Goal: Transaction & Acquisition: Purchase product/service

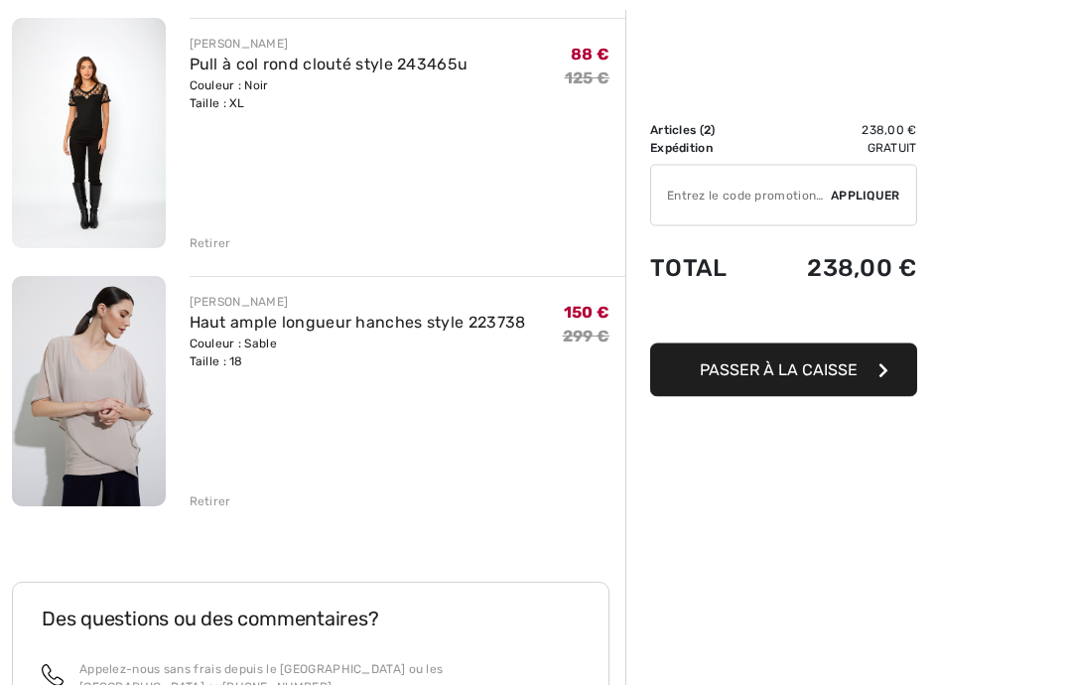
scroll to position [242, 0]
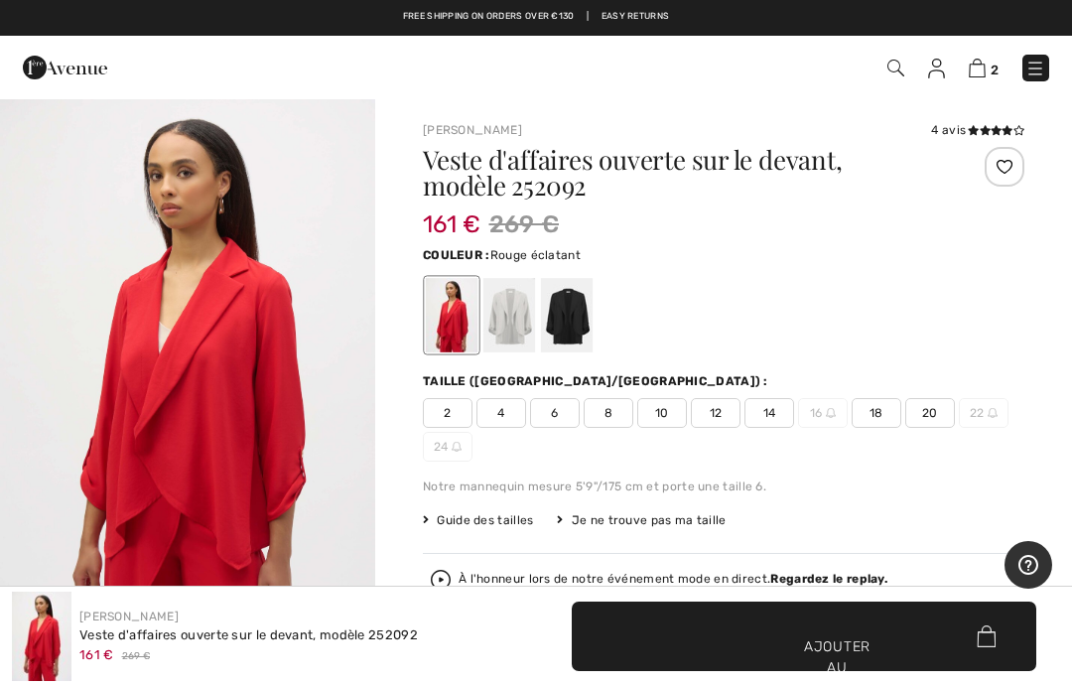
click at [944, 410] on span "20" at bounding box center [930, 413] width 50 height 30
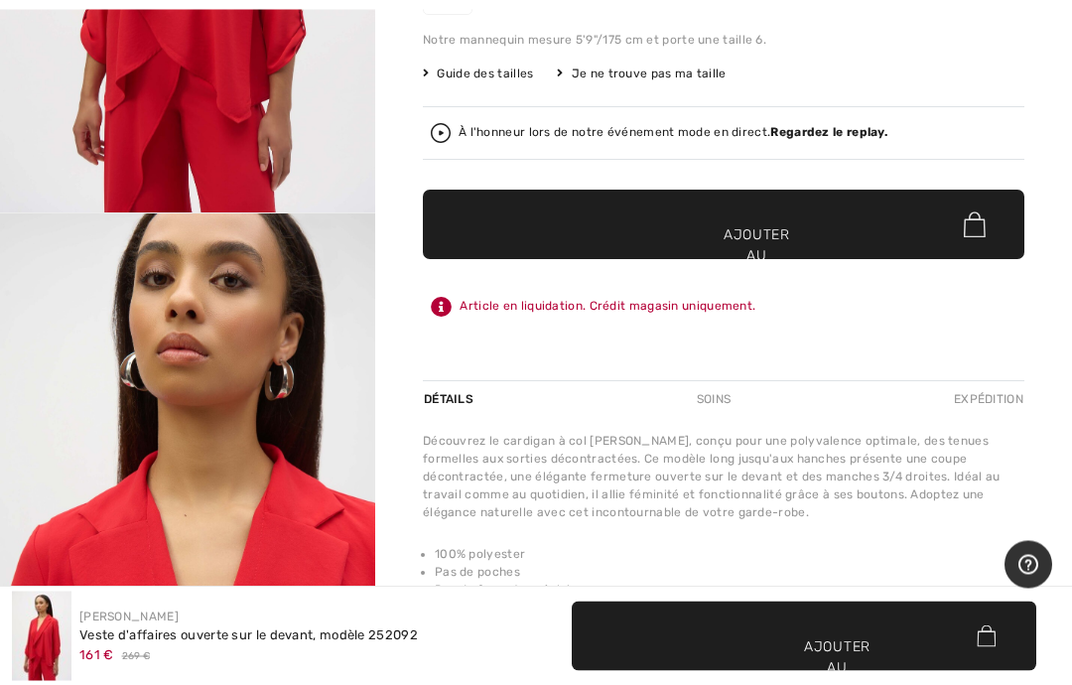
scroll to position [448, 0]
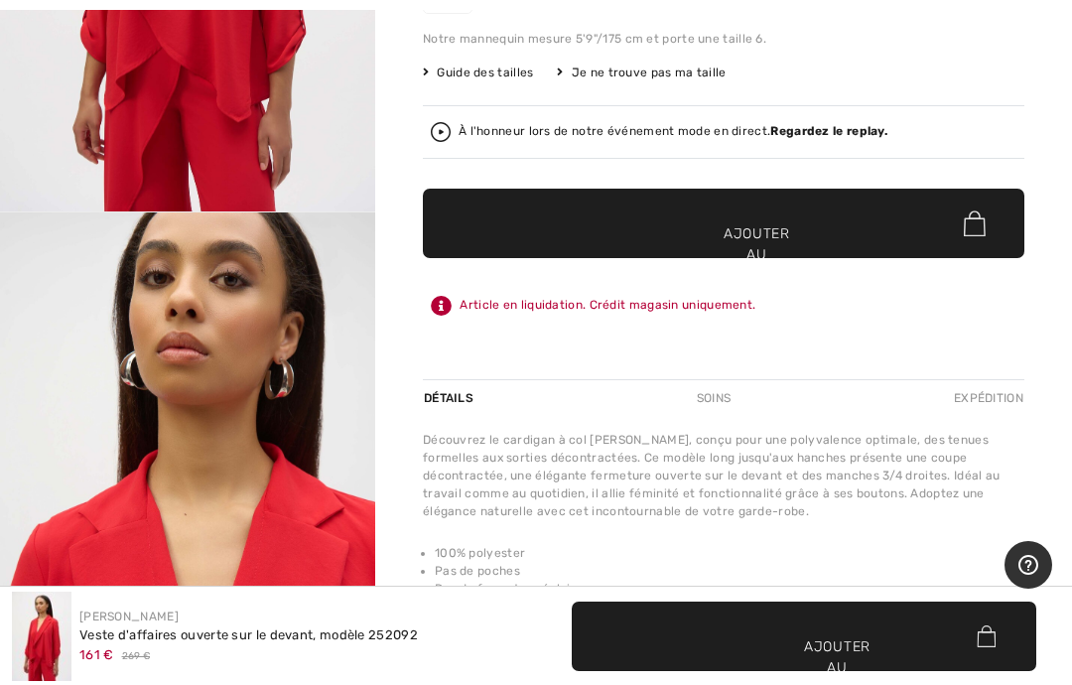
click at [881, 231] on span "✔ Ajouté au panier Ajouter au panier" at bounding box center [724, 223] width 602 height 69
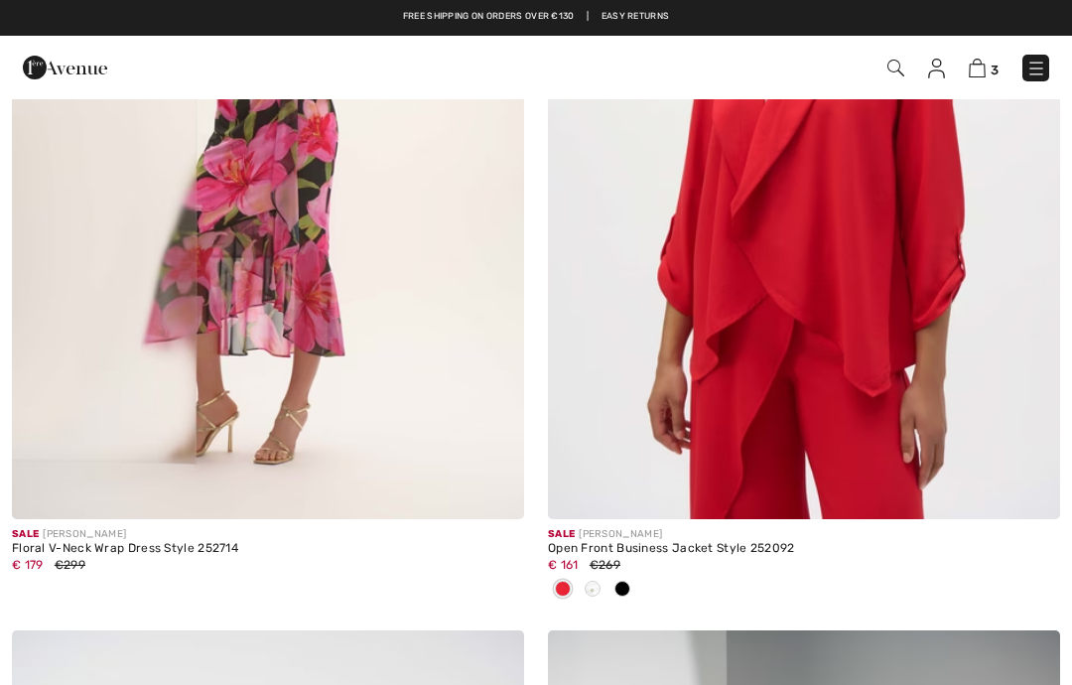
checkbox input "true"
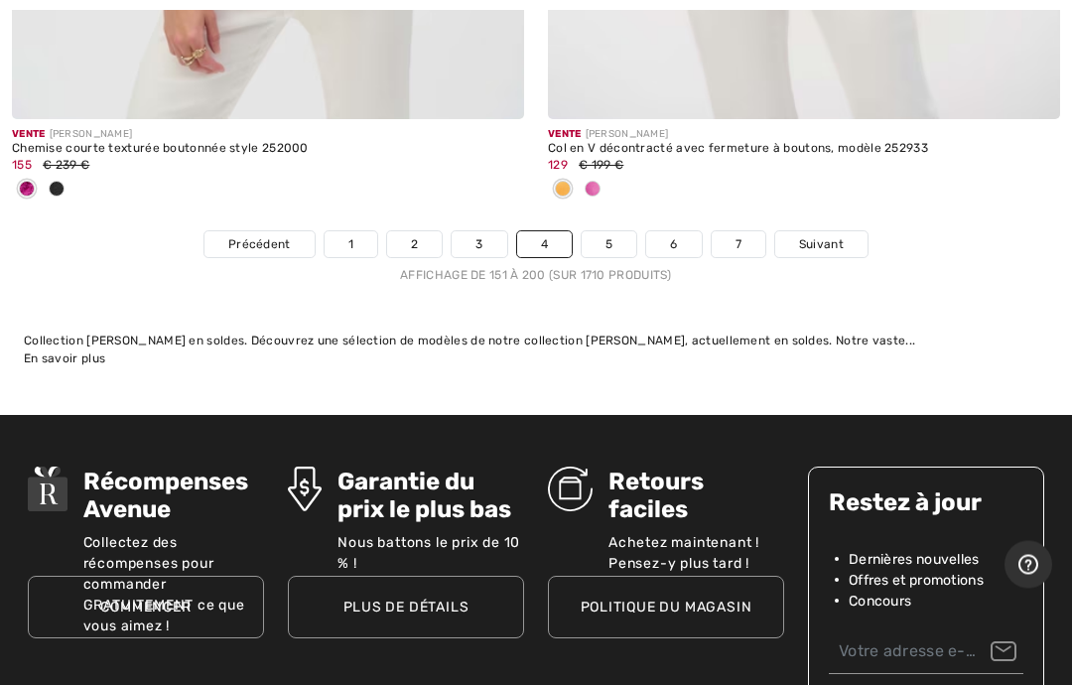
scroll to position [22511, 0]
click at [842, 237] on font "Suivant" at bounding box center [821, 244] width 45 height 14
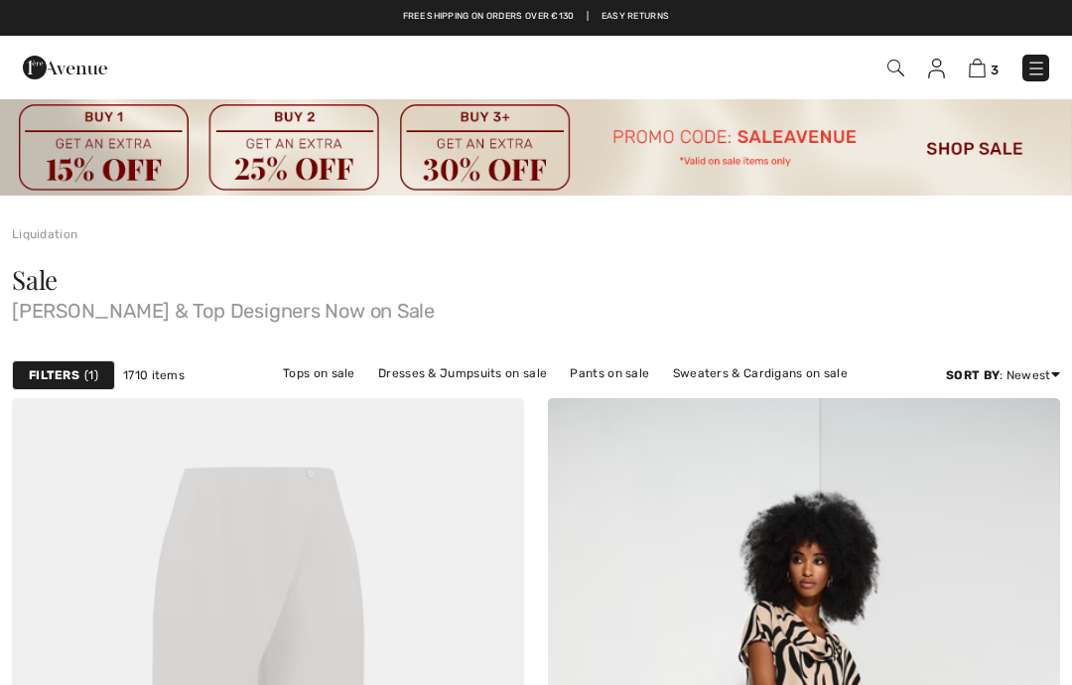
checkbox input "true"
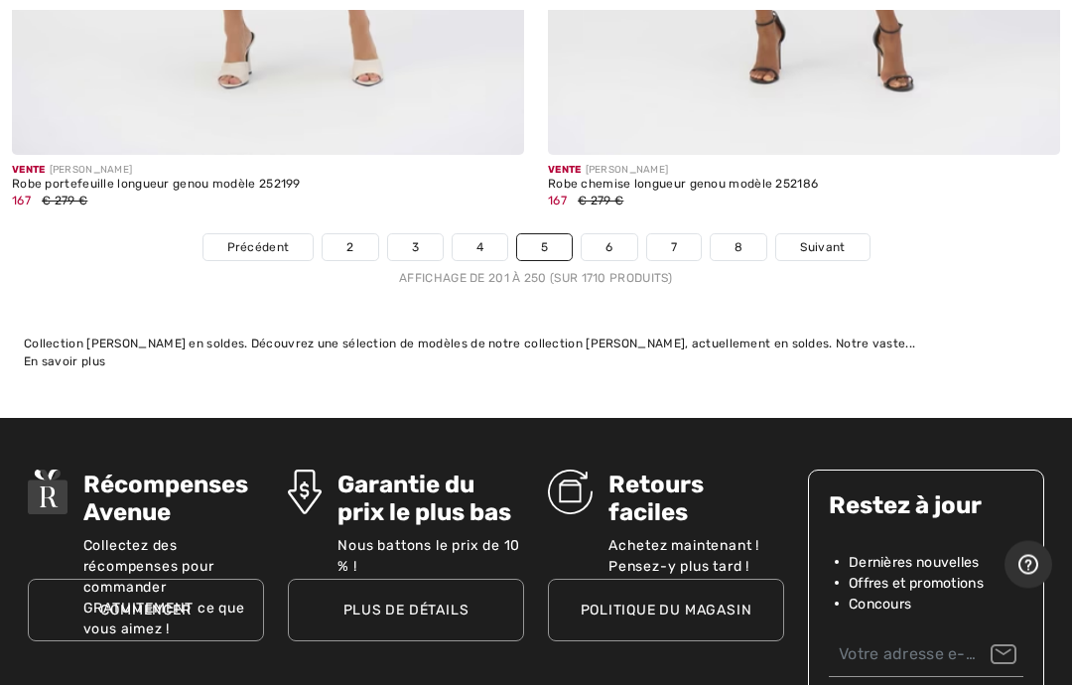
scroll to position [22259, 0]
click at [839, 236] on link "Suivant" at bounding box center [822, 247] width 92 height 26
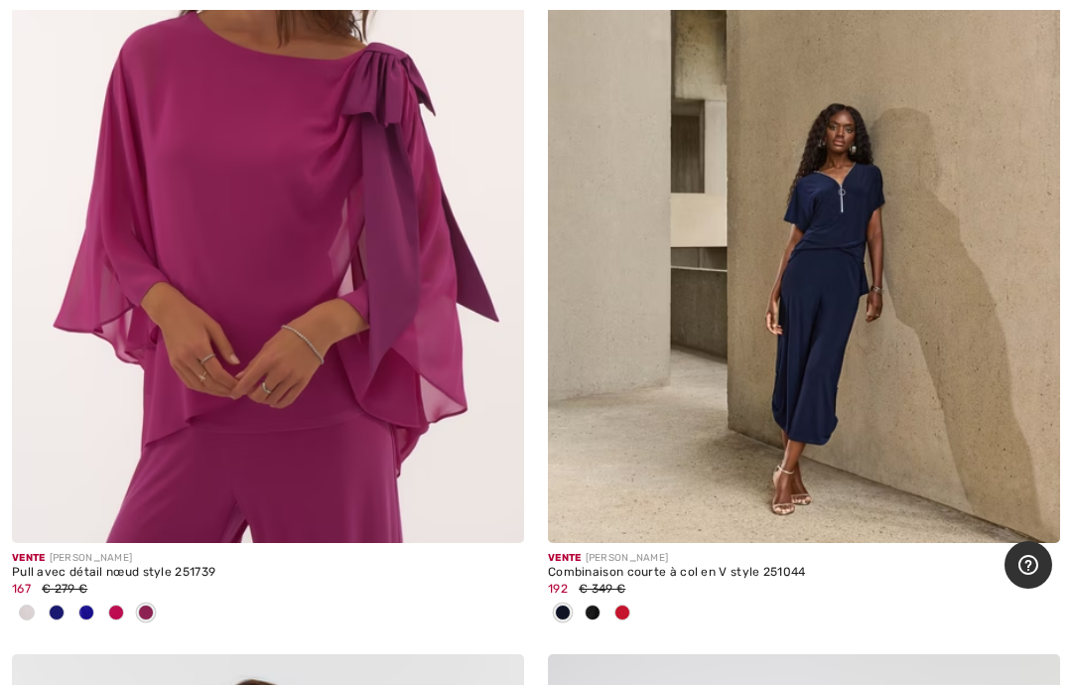
scroll to position [19422, 0]
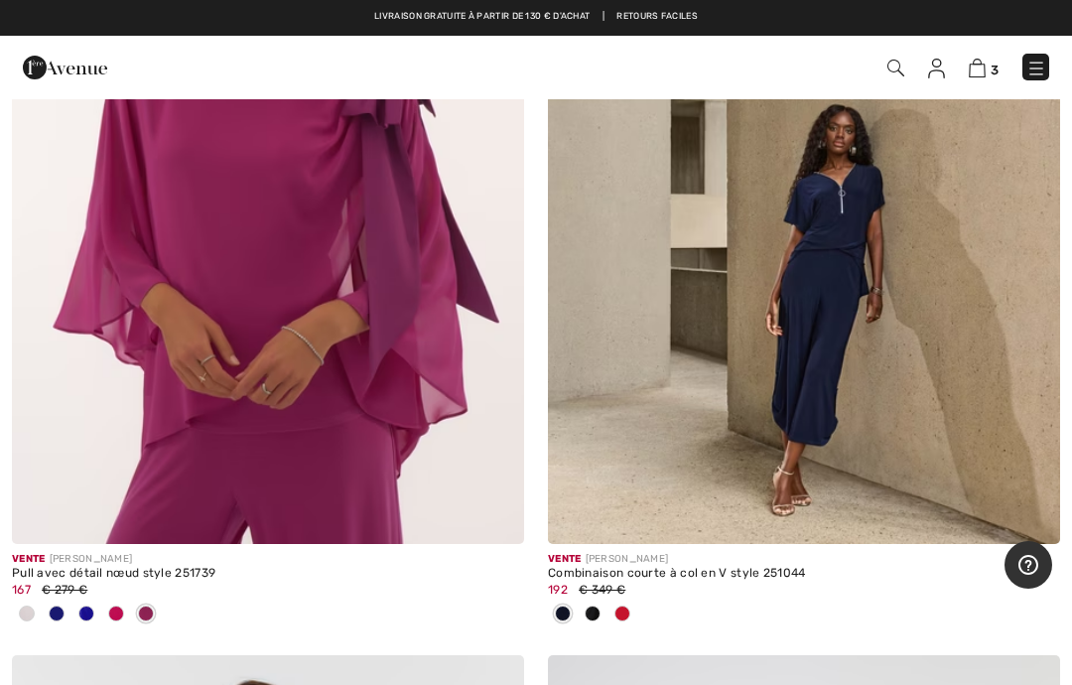
click at [385, 363] on img at bounding box center [268, 160] width 512 height 768
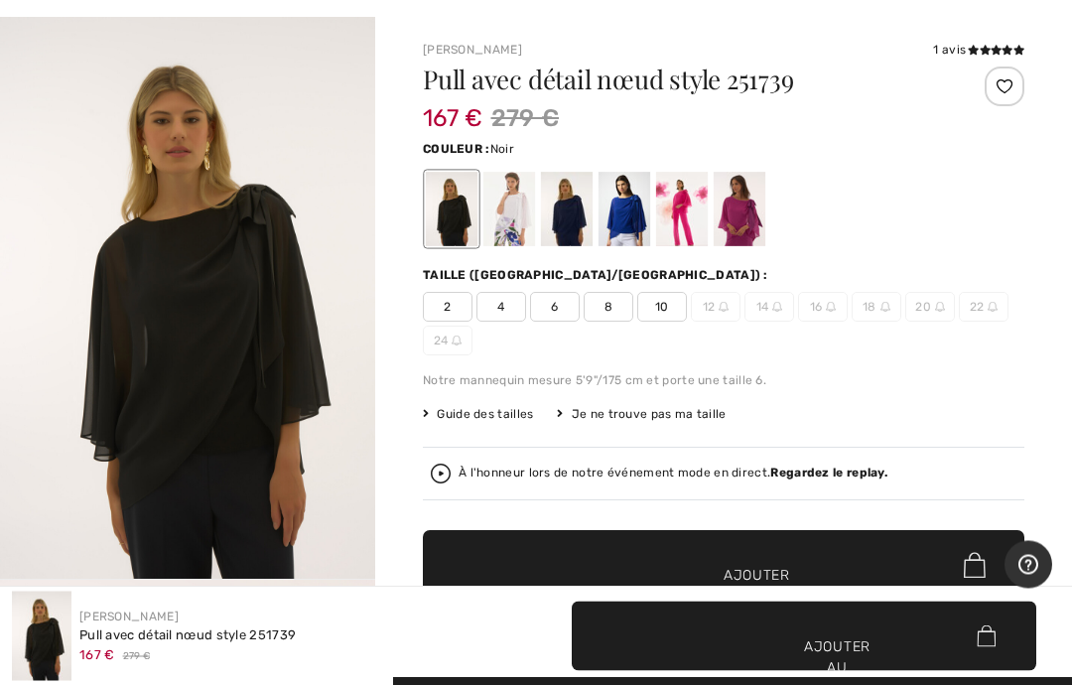
scroll to position [80, 0]
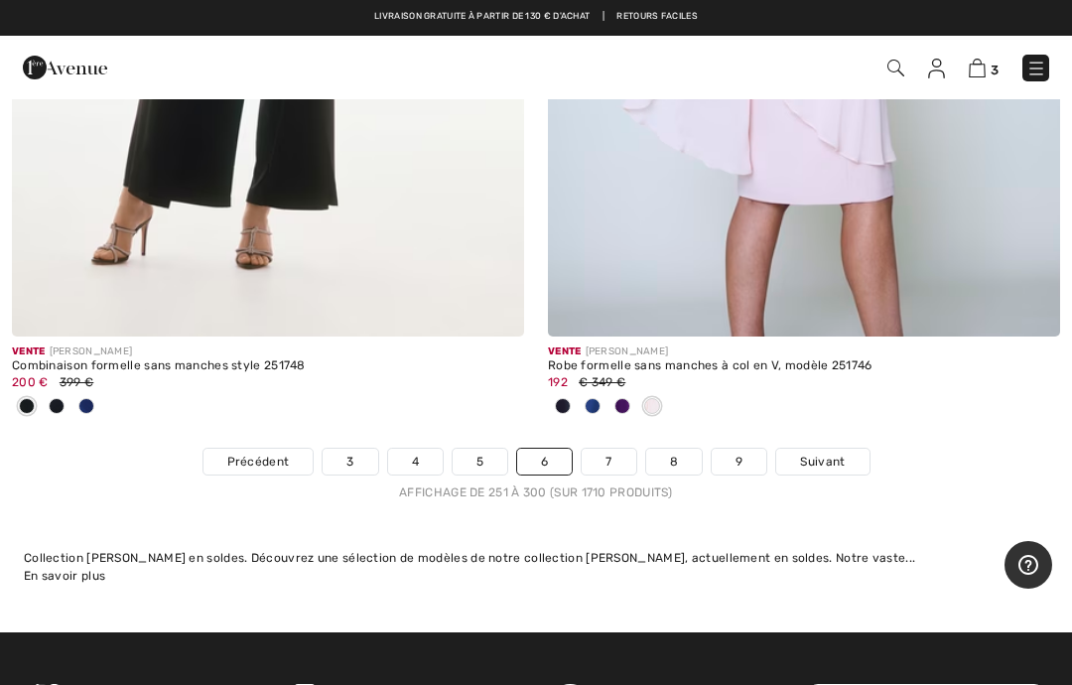
scroll to position [22487, 0]
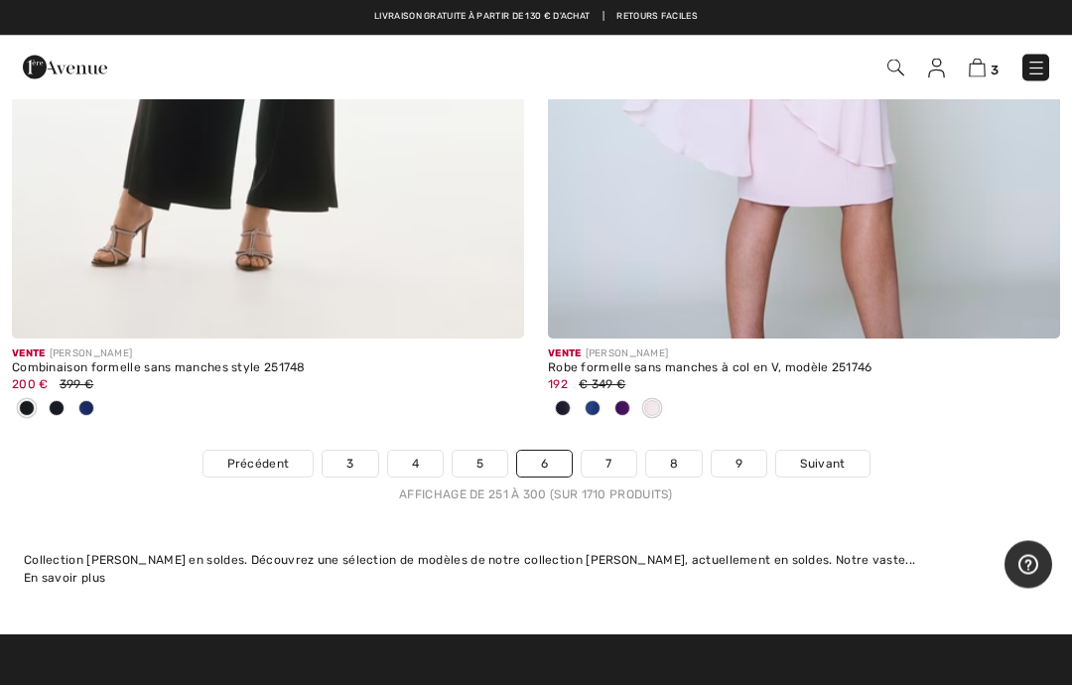
click at [841, 458] on font "Suivant" at bounding box center [822, 465] width 45 height 14
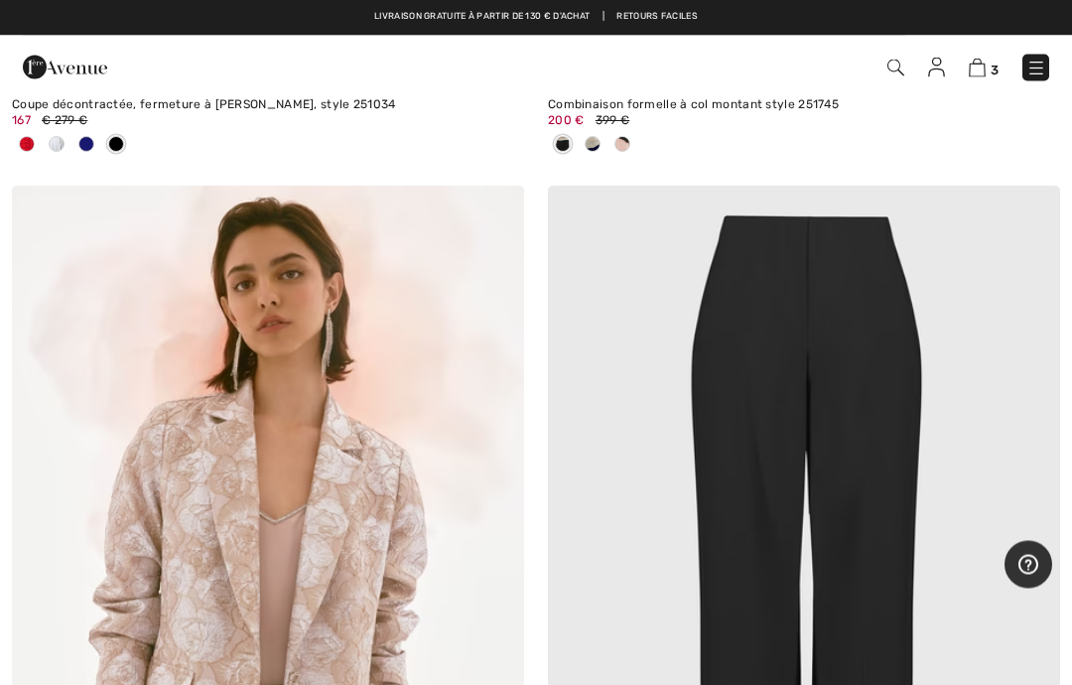
scroll to position [2842, 0]
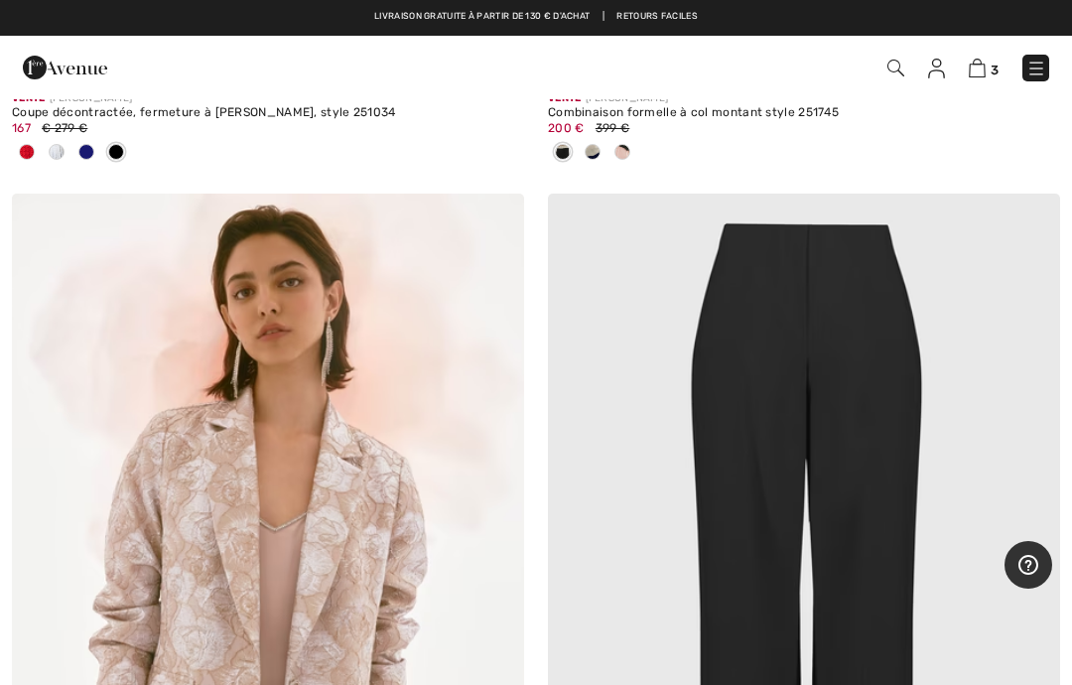
click at [921, 373] on img at bounding box center [804, 578] width 512 height 768
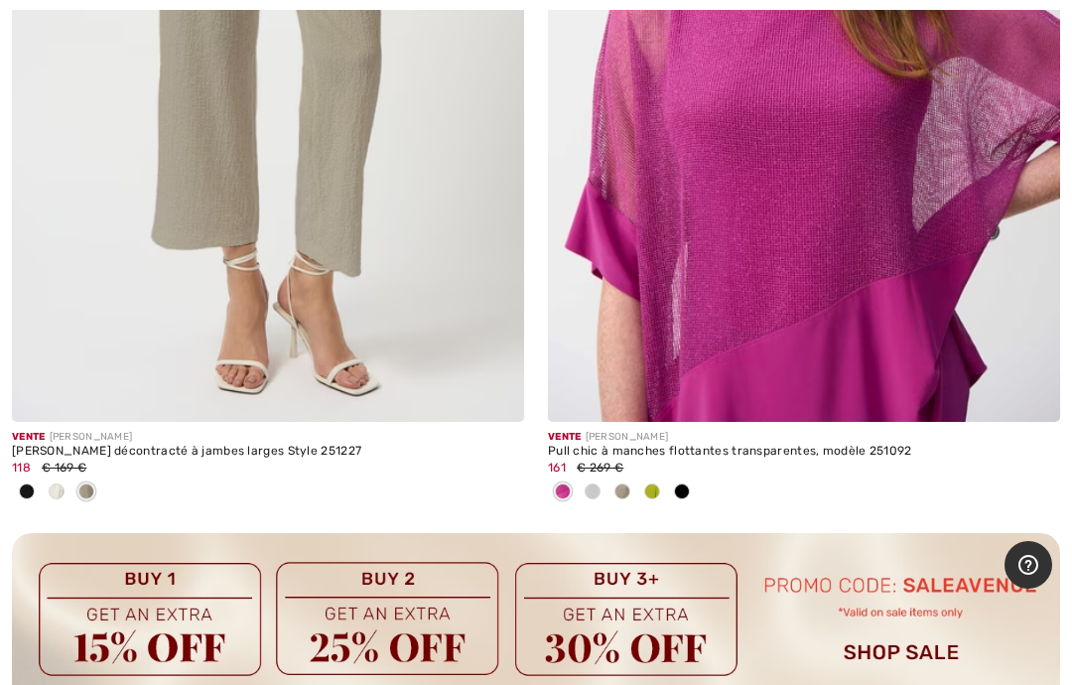
scroll to position [5115, 0]
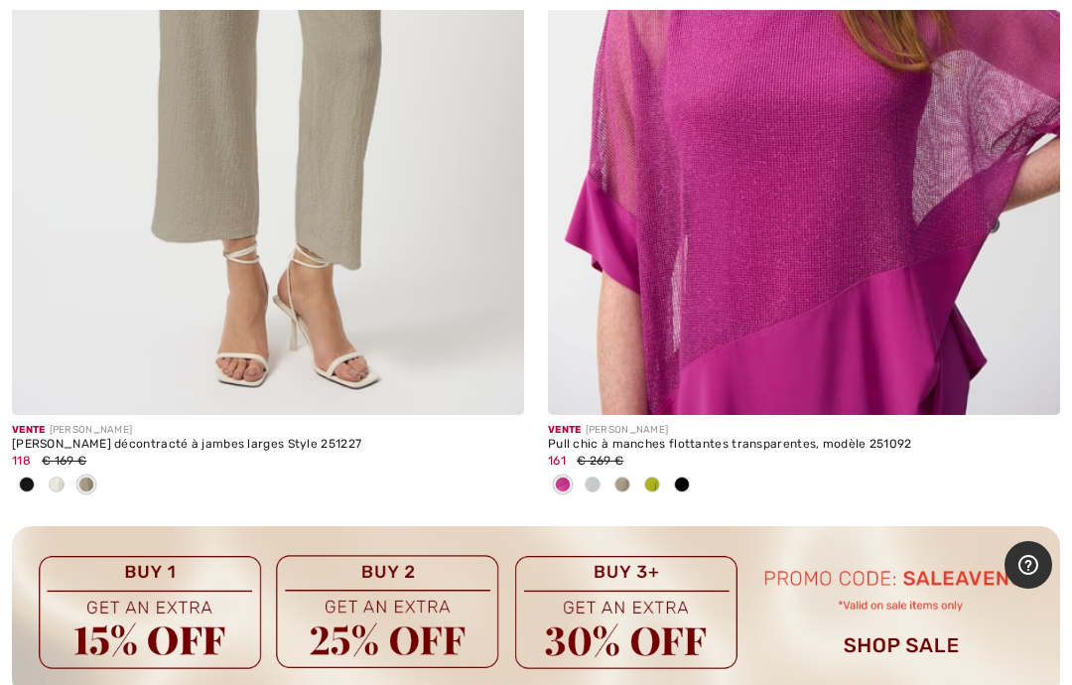
click at [777, 270] on img at bounding box center [804, 31] width 512 height 768
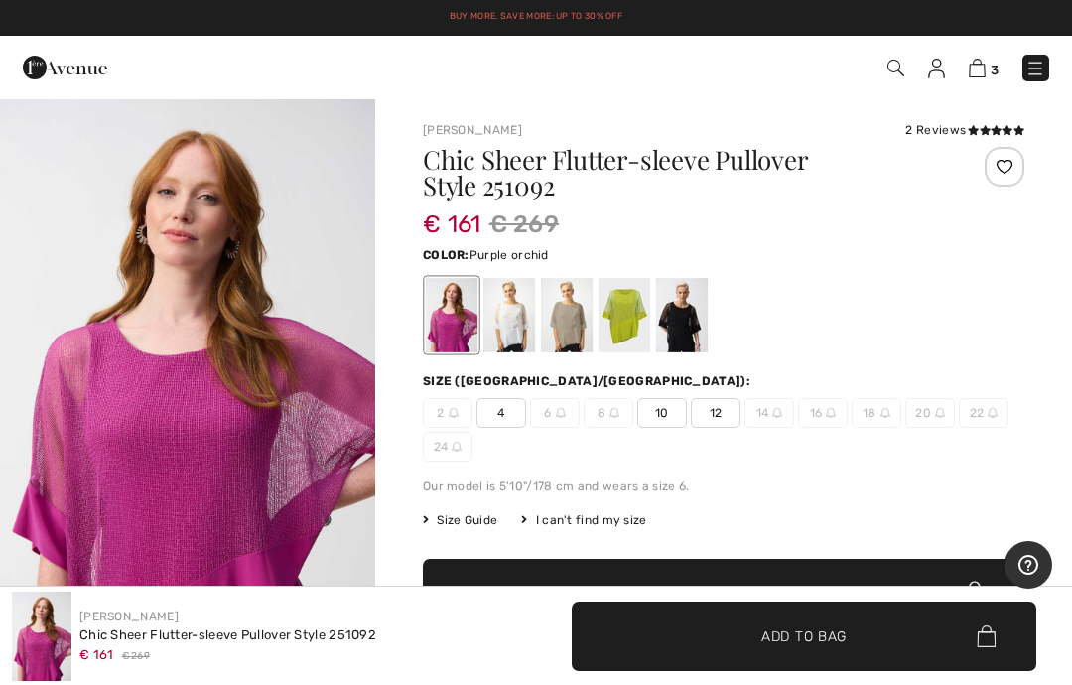
checkbox input "true"
click at [568, 309] on div at bounding box center [567, 315] width 52 height 74
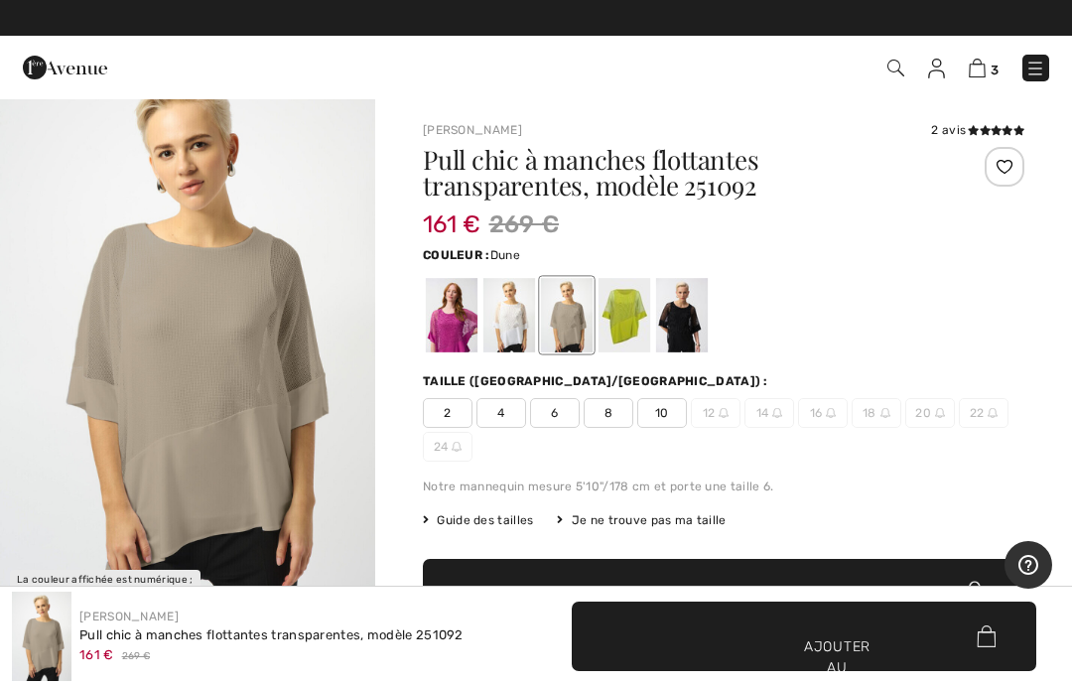
scroll to position [153, 0]
click at [289, 381] on img "1 / 1" at bounding box center [187, 337] width 375 height 562
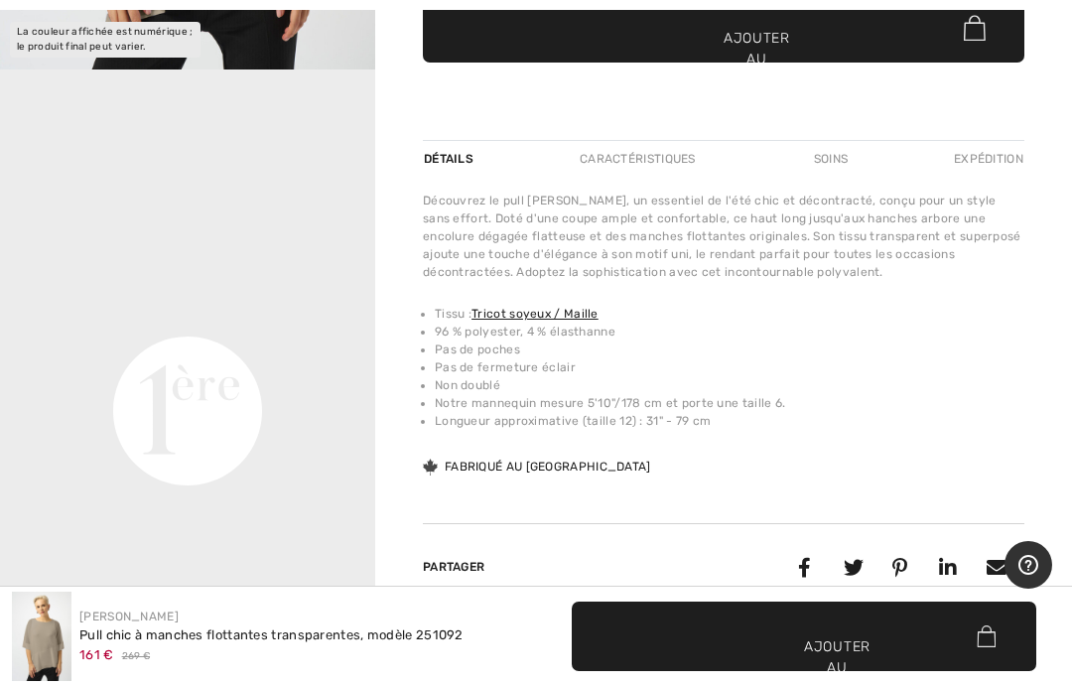
scroll to position [645, 0]
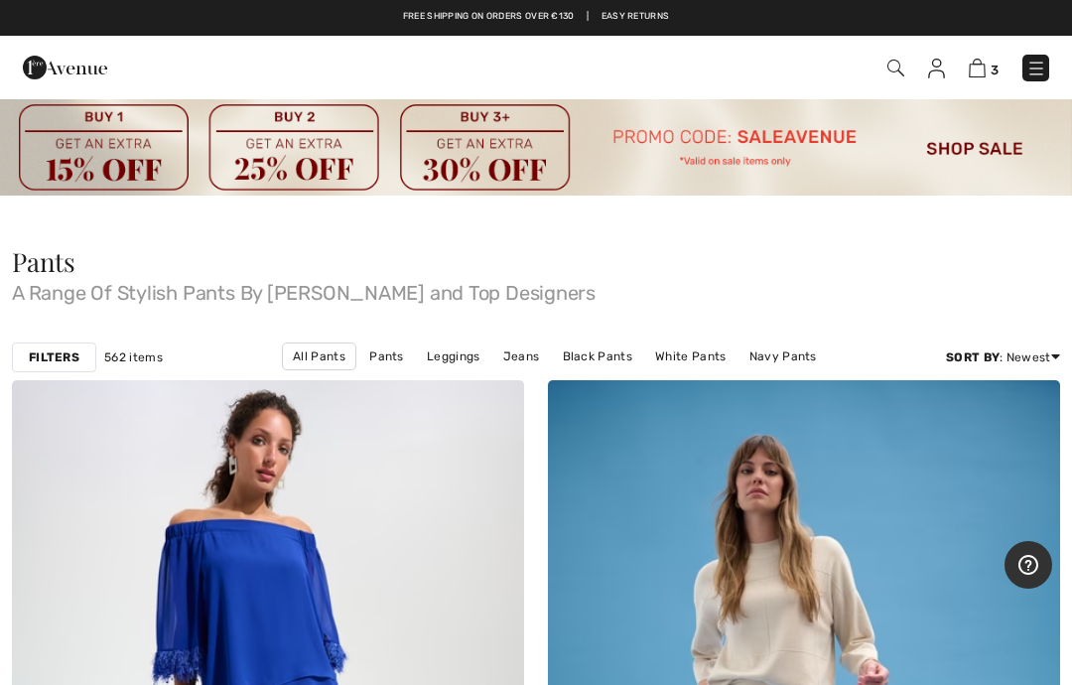
click at [720, 151] on img at bounding box center [536, 146] width 1072 height 98
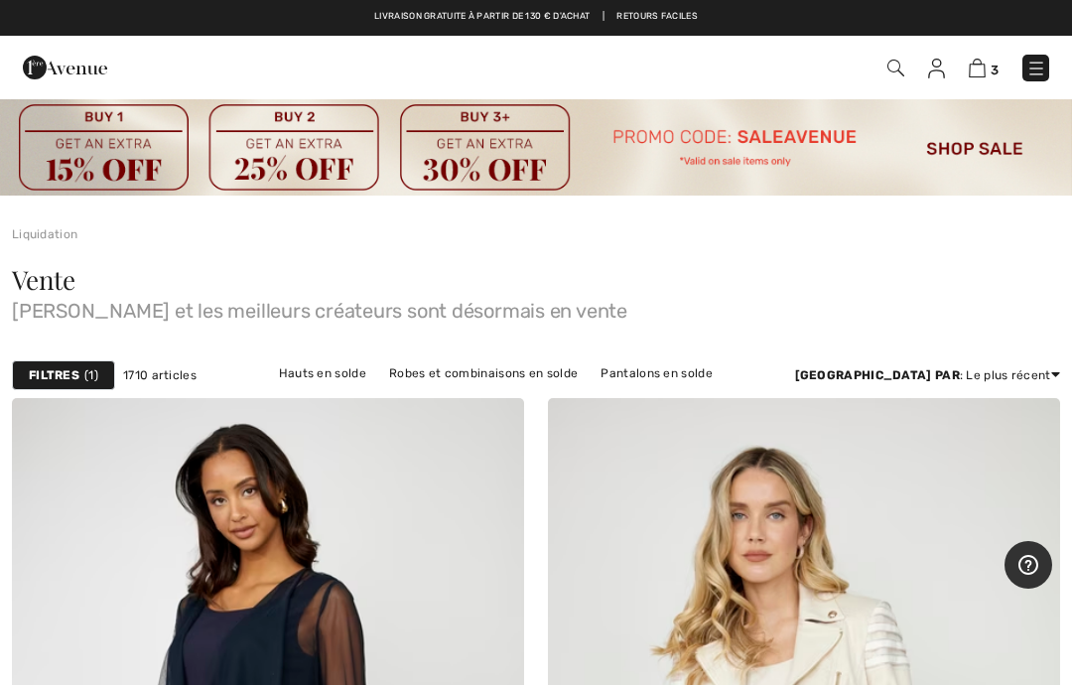
click at [630, 380] on link "Pantalons en solde" at bounding box center [656, 373] width 131 height 26
click at [640, 363] on link "Pantalons en solde" at bounding box center [656, 373] width 131 height 26
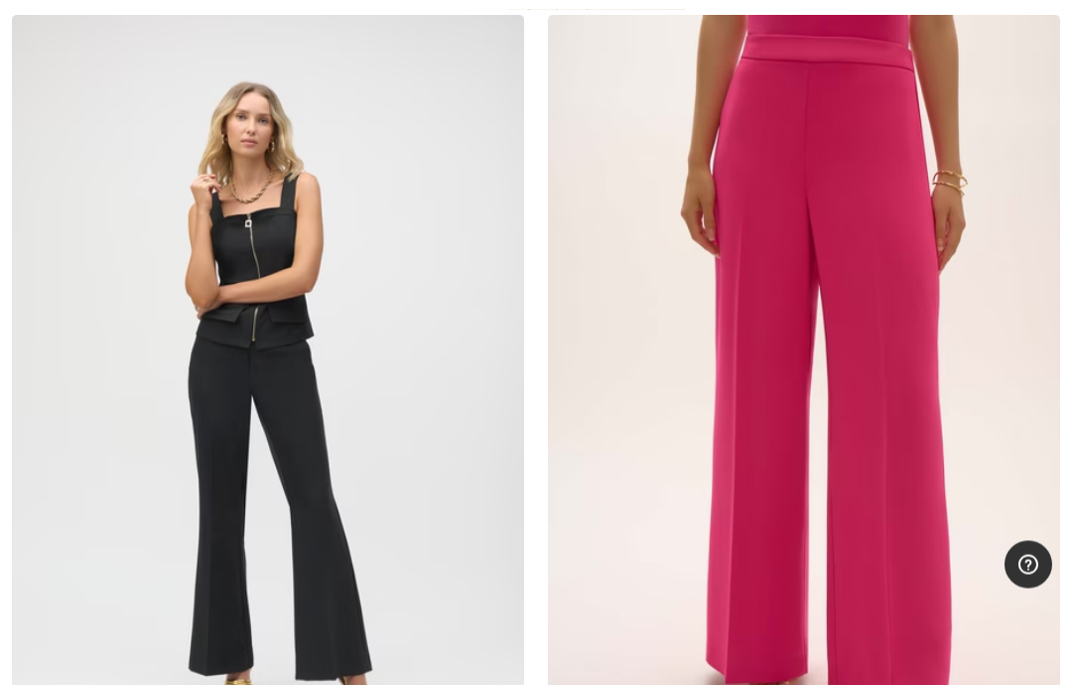
scroll to position [15404, 0]
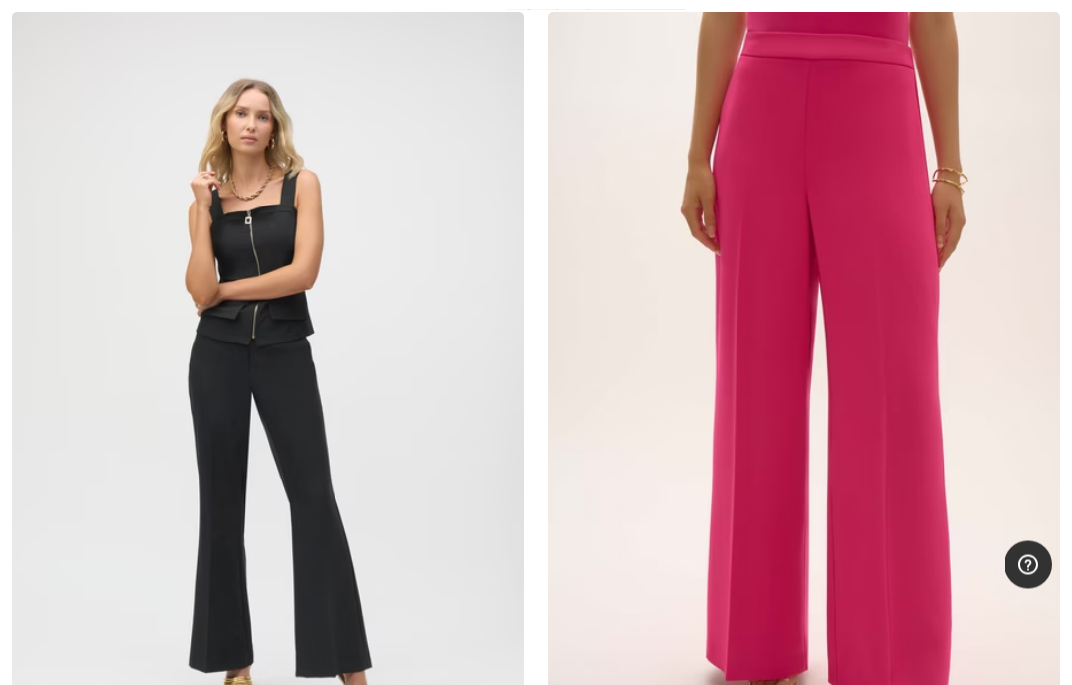
click at [965, 397] on img at bounding box center [804, 397] width 512 height 768
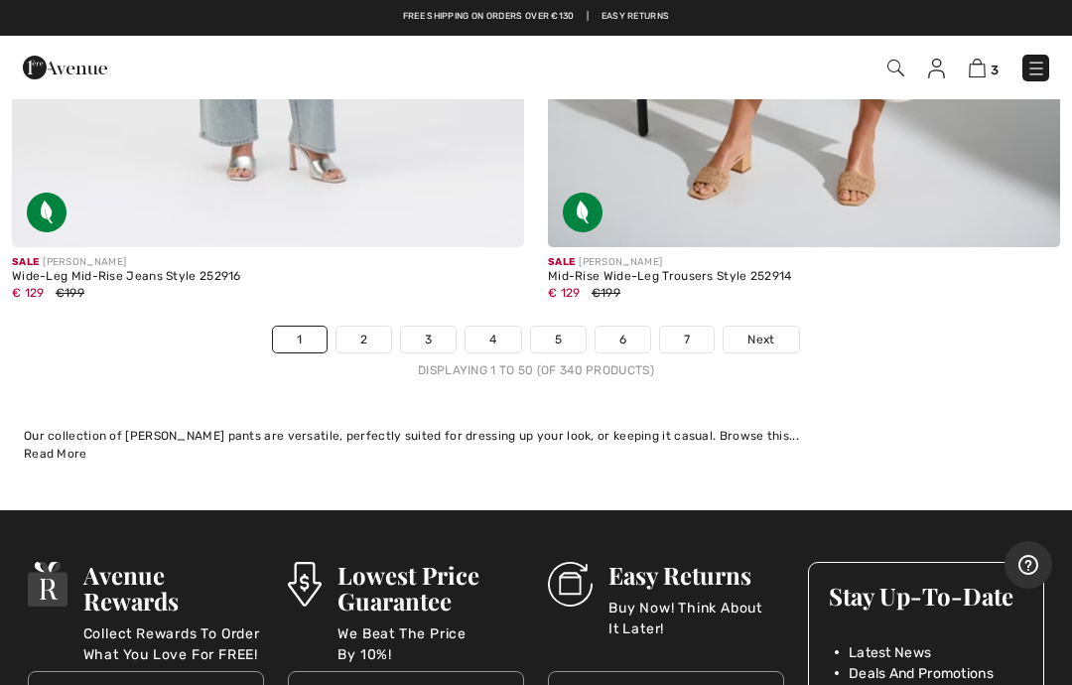
scroll to position [22284, 0]
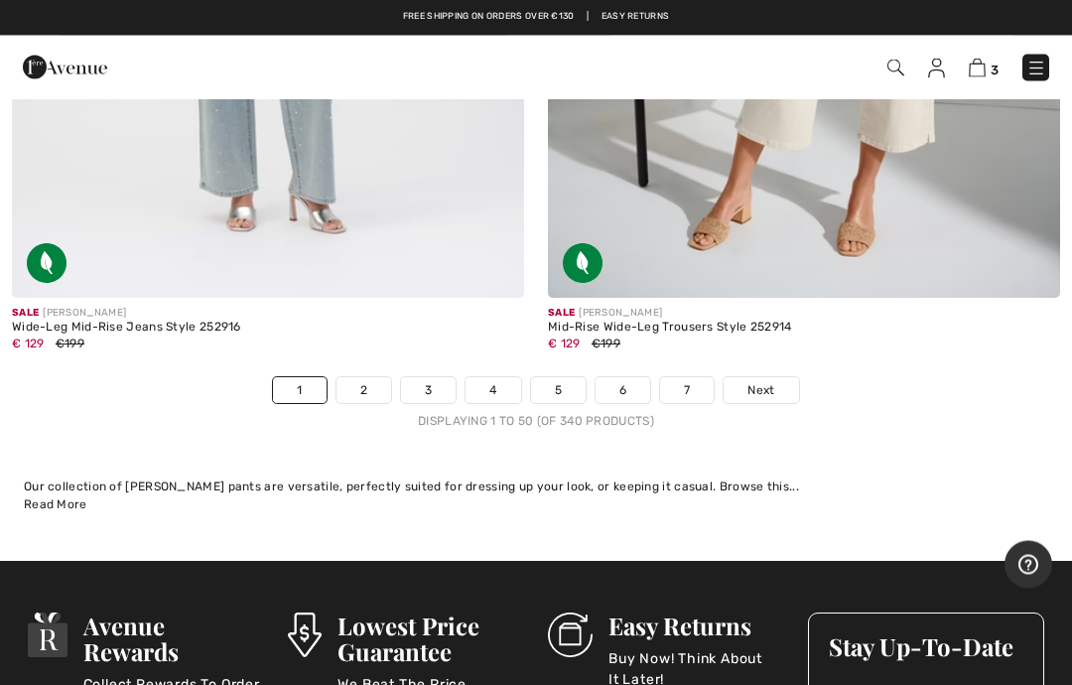
click at [764, 382] on span "Next" at bounding box center [760, 391] width 27 height 18
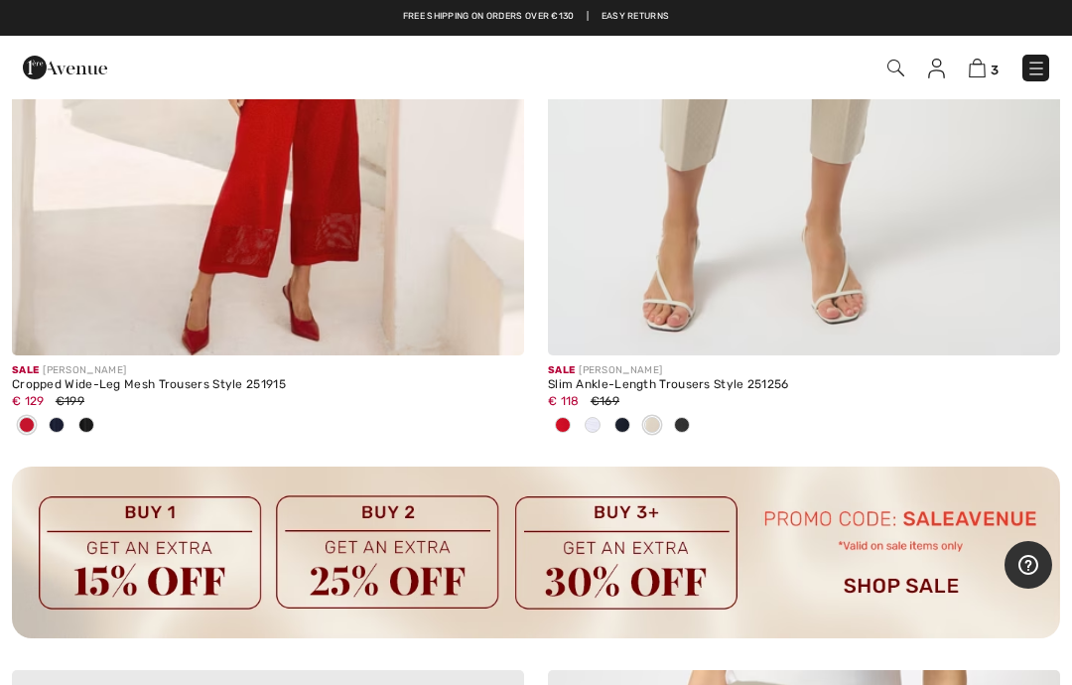
scroll to position [5010, 0]
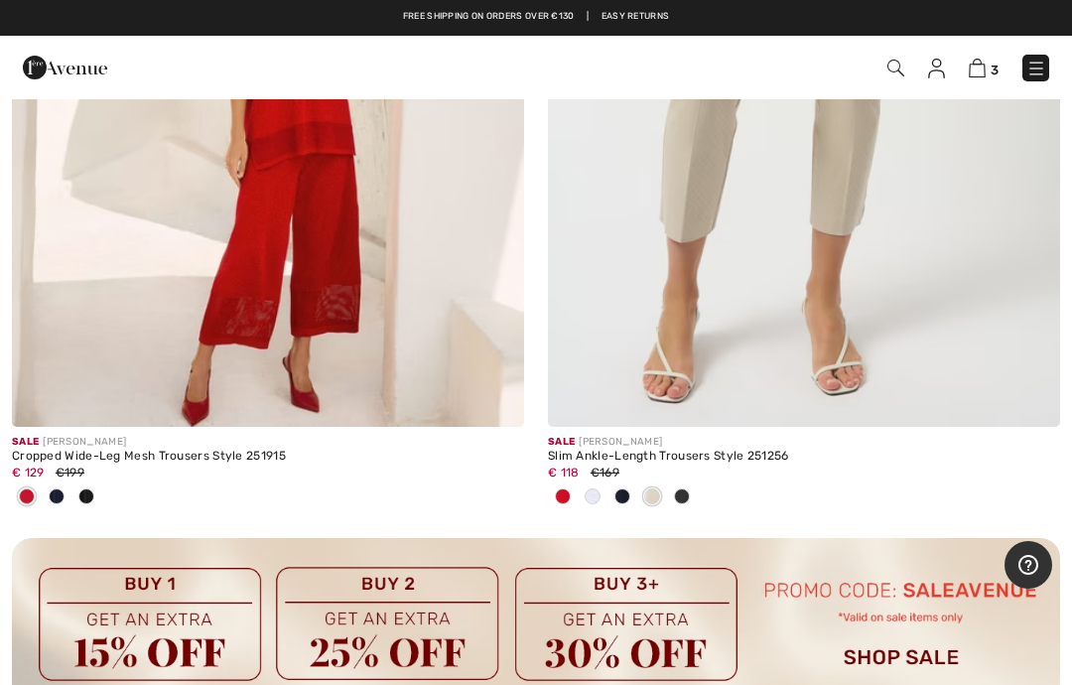
click at [984, 263] on img at bounding box center [804, 43] width 512 height 768
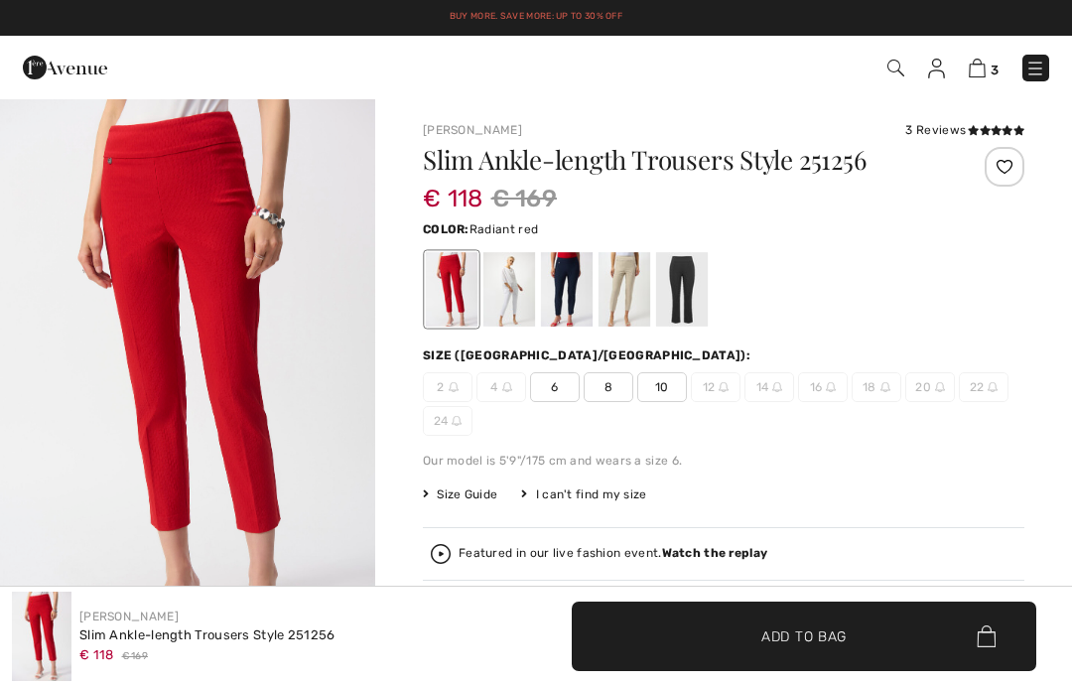
checkbox input "true"
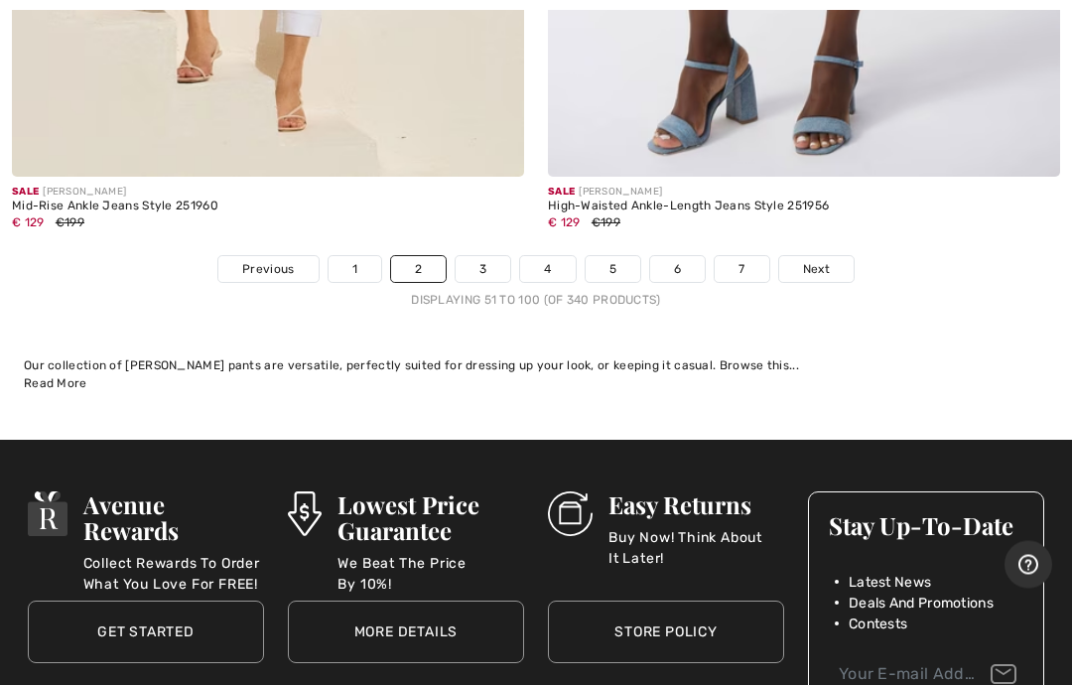
scroll to position [22570, 0]
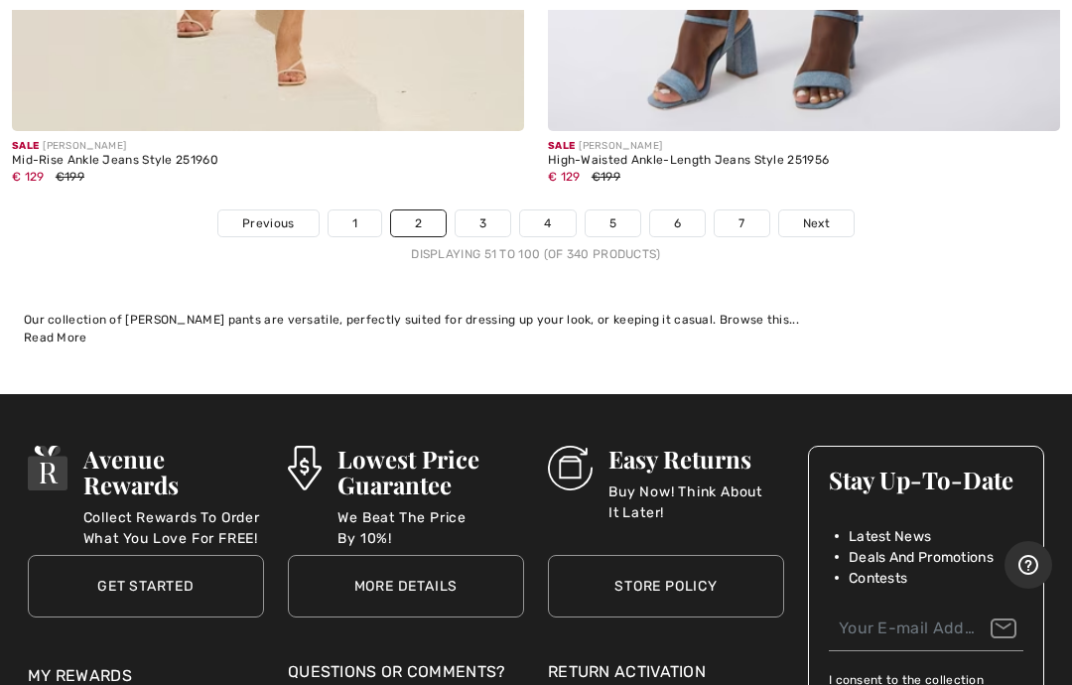
click at [820, 214] on span "Next" at bounding box center [816, 223] width 27 height 18
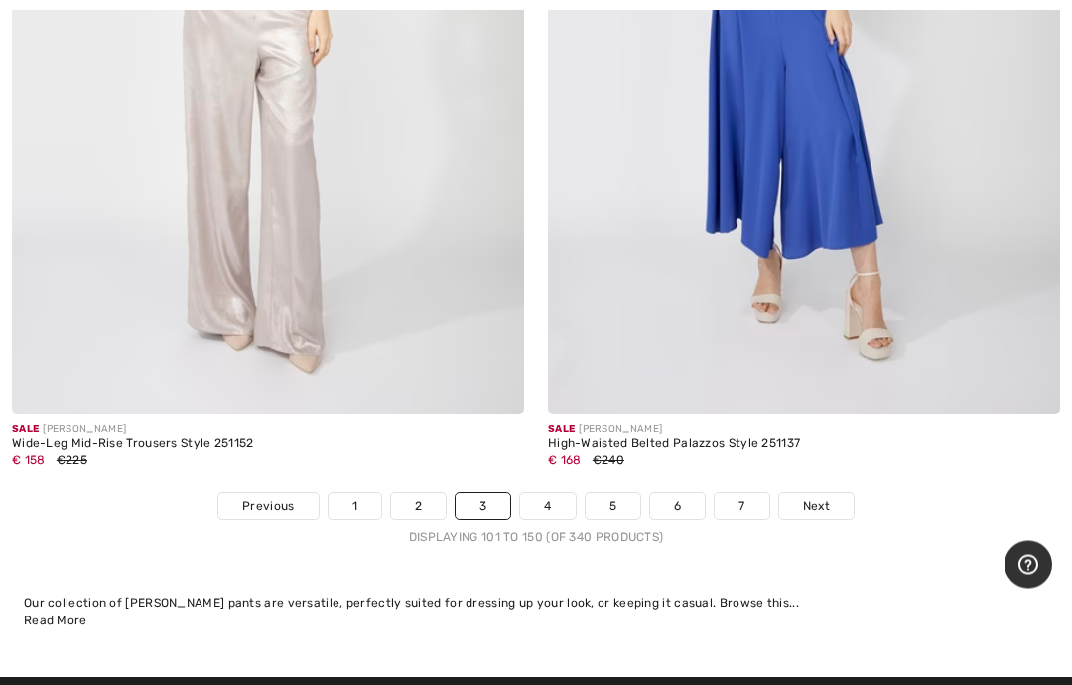
scroll to position [22038, 0]
click at [828, 497] on span "Next" at bounding box center [816, 506] width 27 height 18
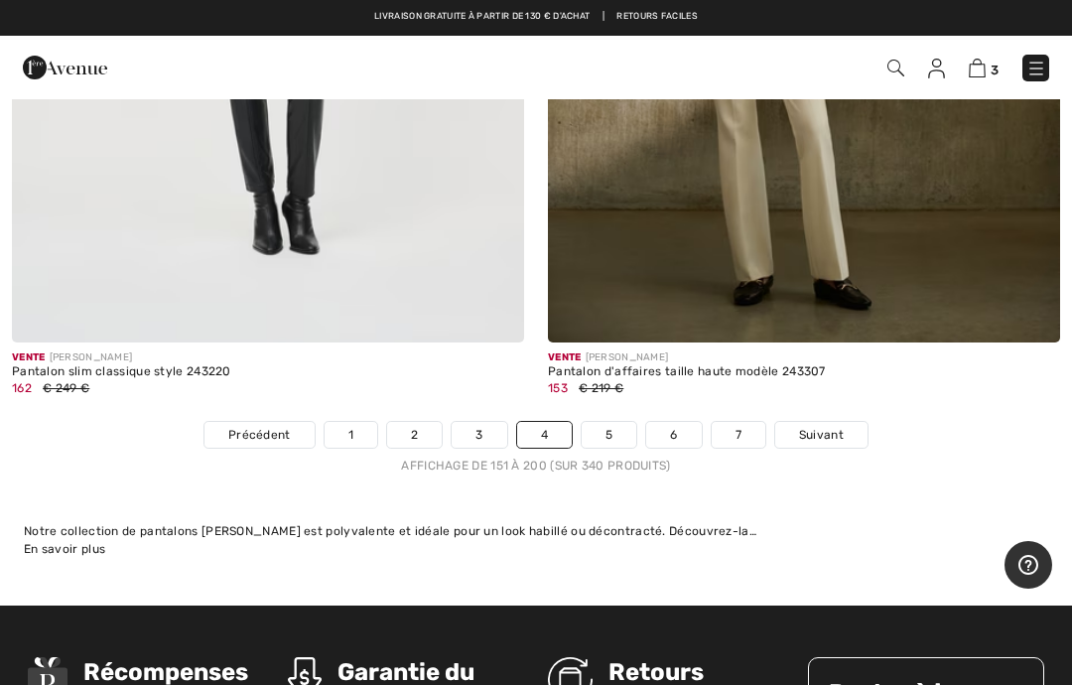
scroll to position [21998, 0]
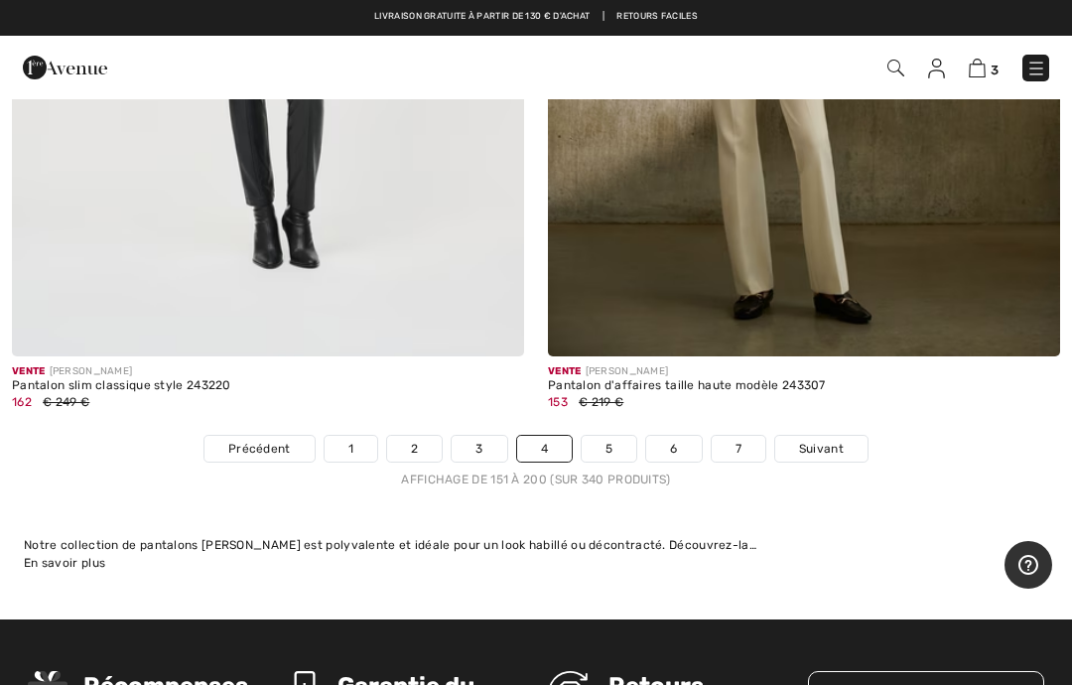
click at [832, 442] on font "Suivant" at bounding box center [821, 449] width 45 height 14
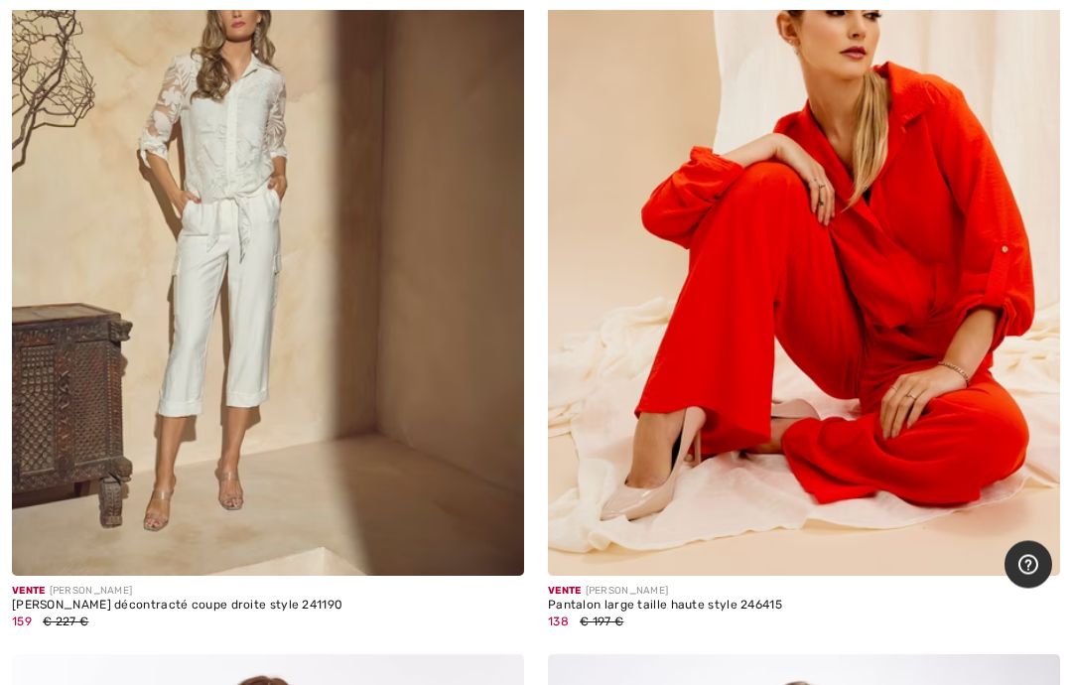
scroll to position [8437, 0]
click at [876, 262] on img at bounding box center [804, 191] width 512 height 768
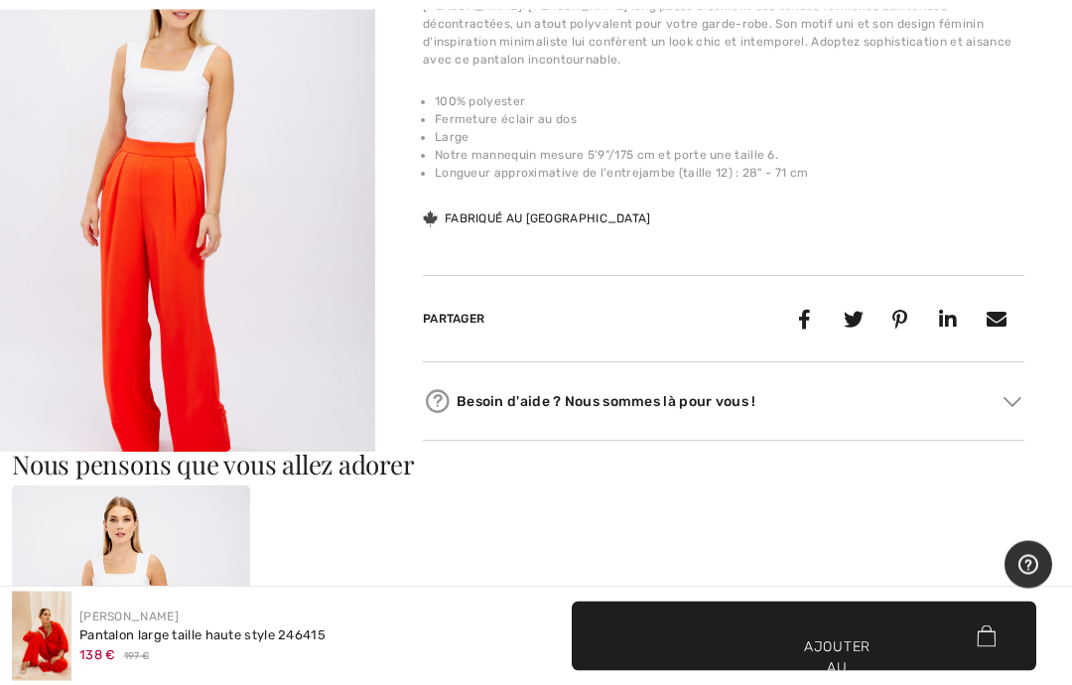
scroll to position [730, 0]
